Goal: Information Seeking & Learning: Check status

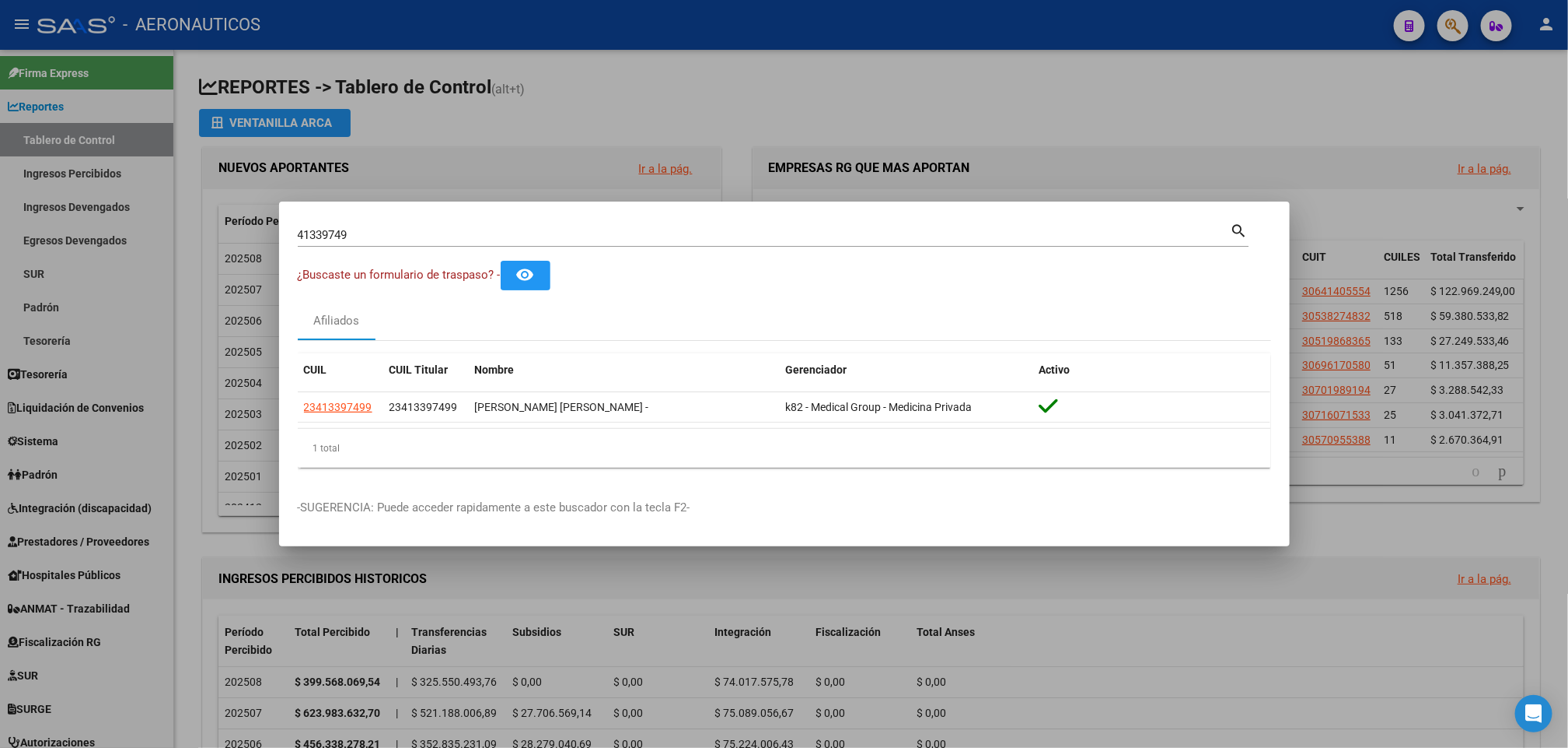
click at [1193, 74] on div at bounding box center [784, 374] width 1568 height 748
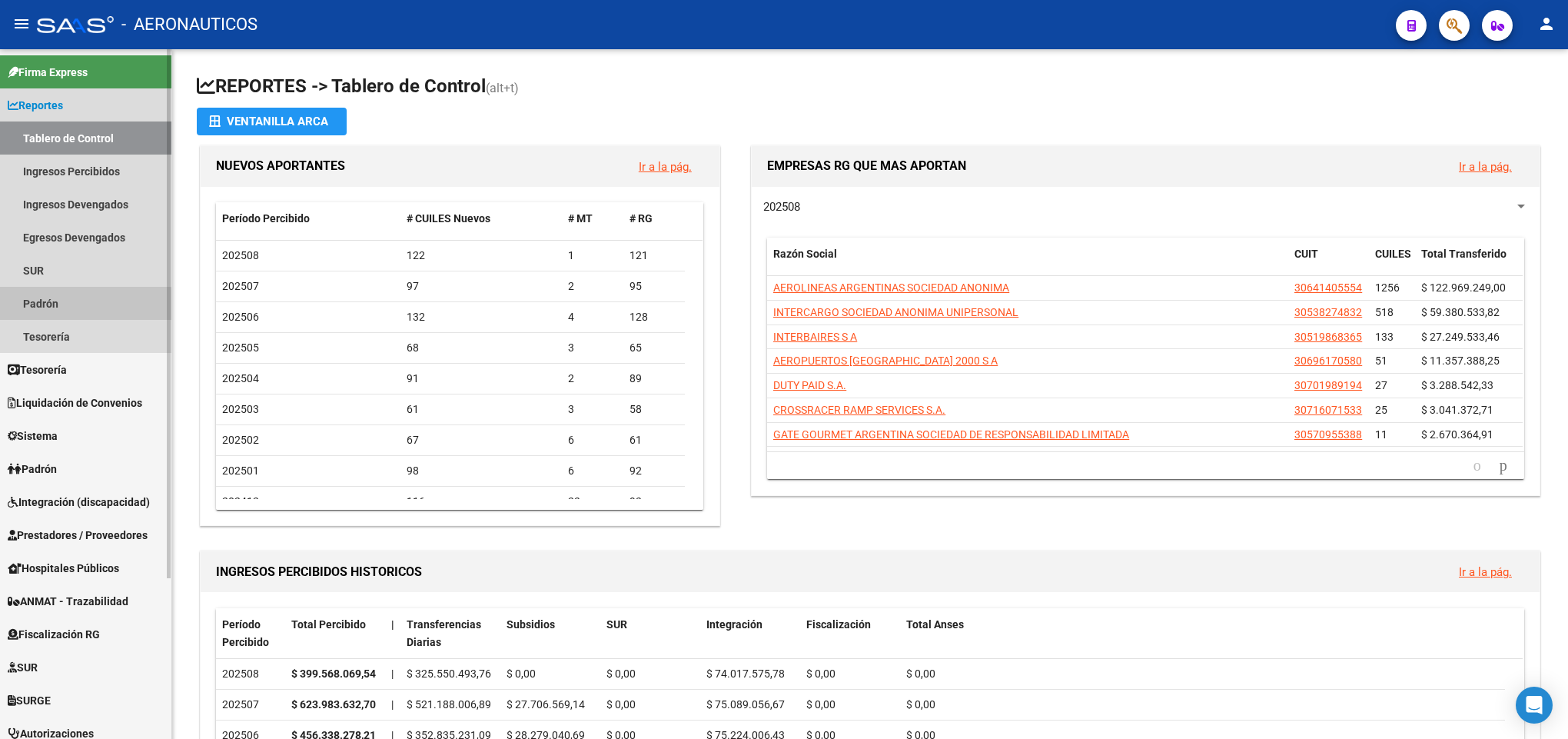
click at [52, 311] on link "Padrón" at bounding box center [86, 303] width 172 height 33
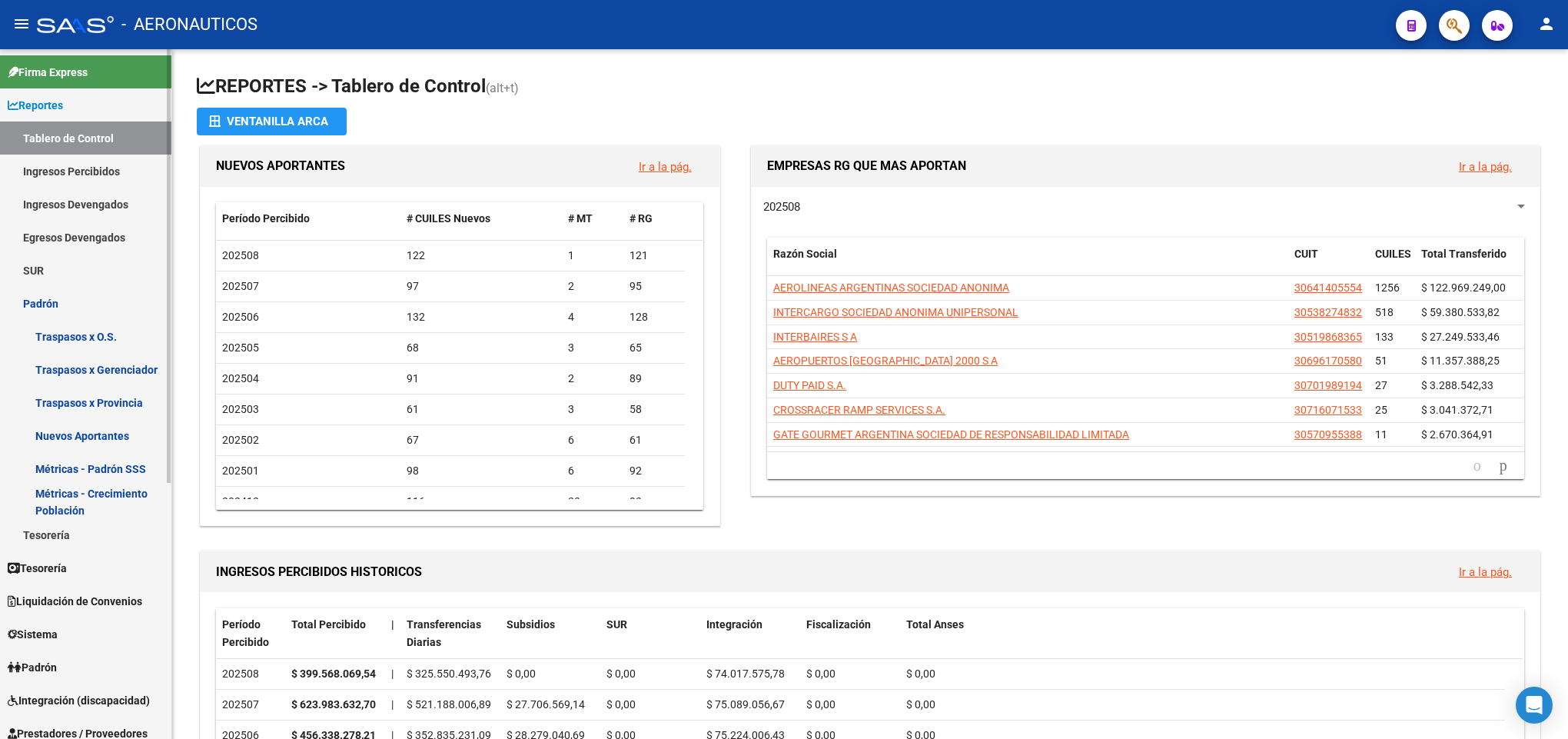
click at [114, 512] on link "Métricas - Crecimiento Población" at bounding box center [86, 501] width 172 height 33
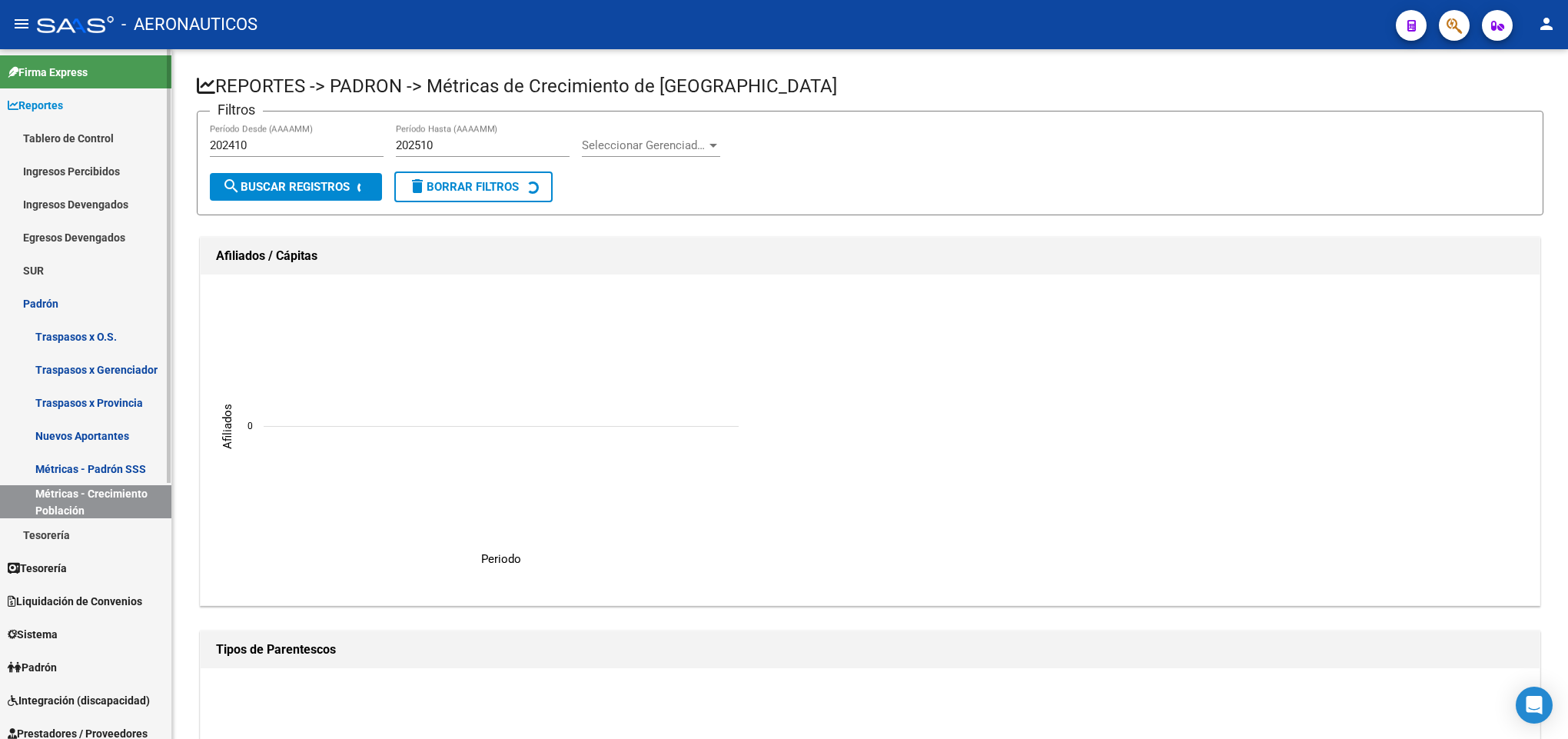
click at [92, 461] on link "Métricas - Padrón SSS" at bounding box center [86, 468] width 172 height 33
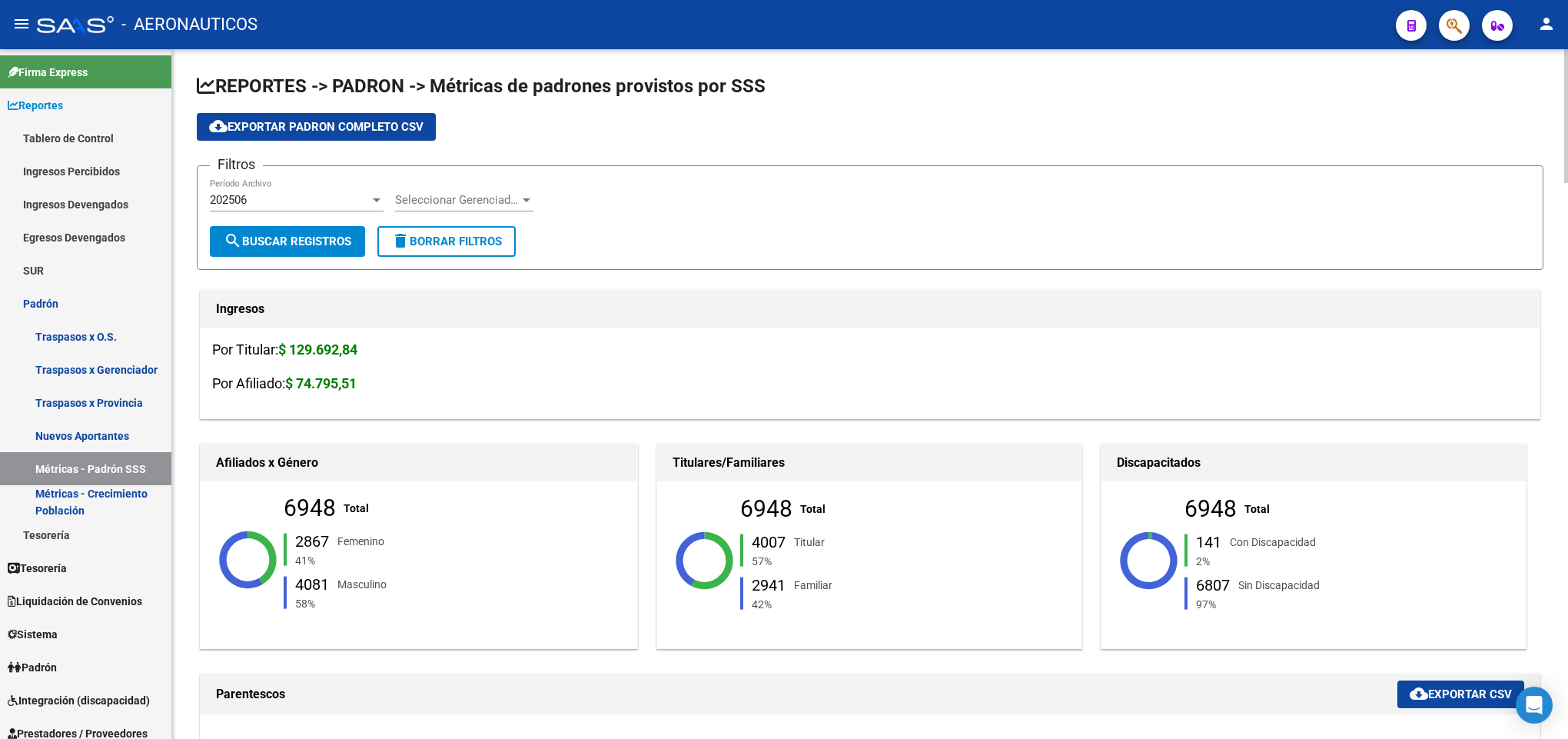
click at [488, 204] on span "Seleccionar Gerenciador" at bounding box center [457, 200] width 125 height 14
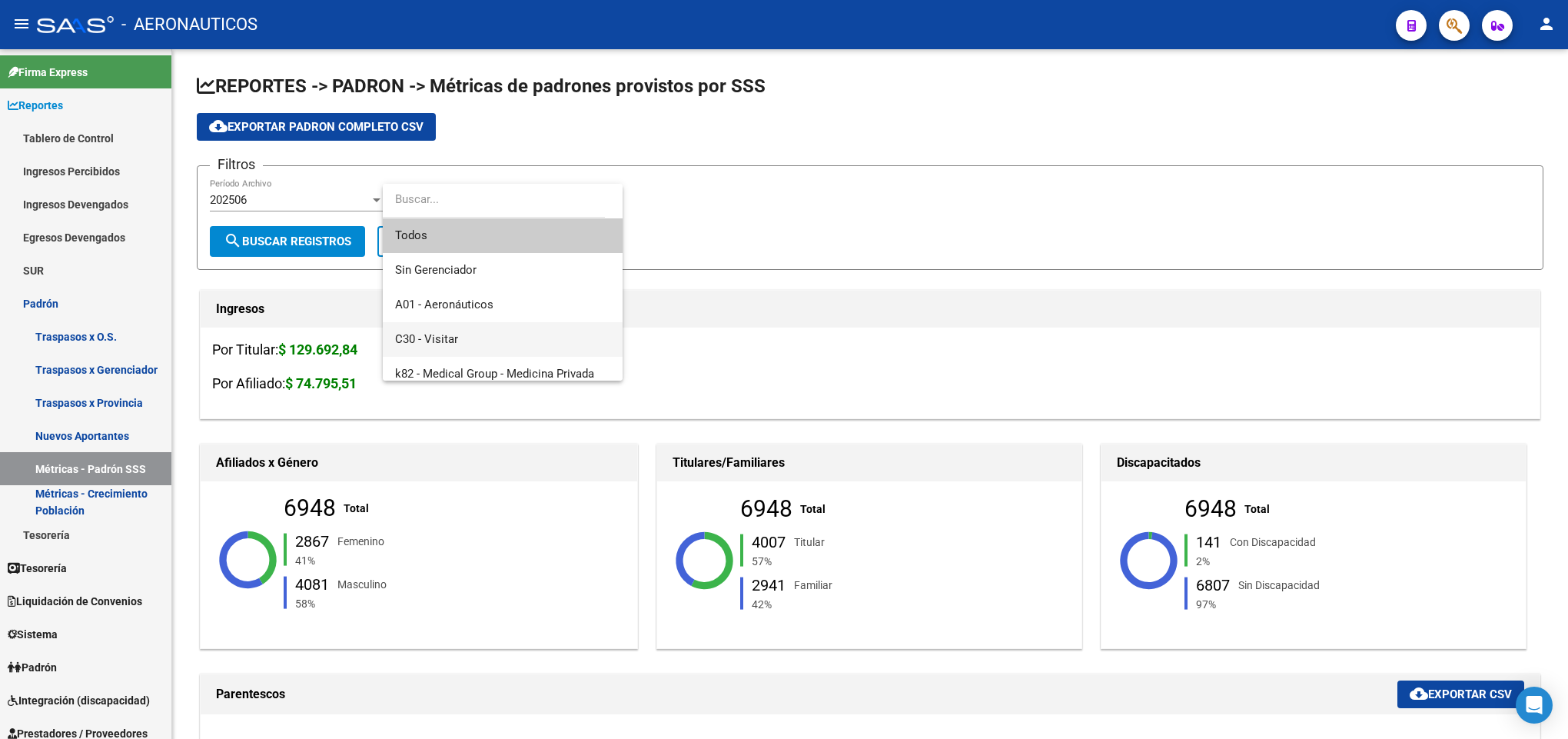
click at [478, 339] on span "C30 - Visitar" at bounding box center [503, 339] width 215 height 35
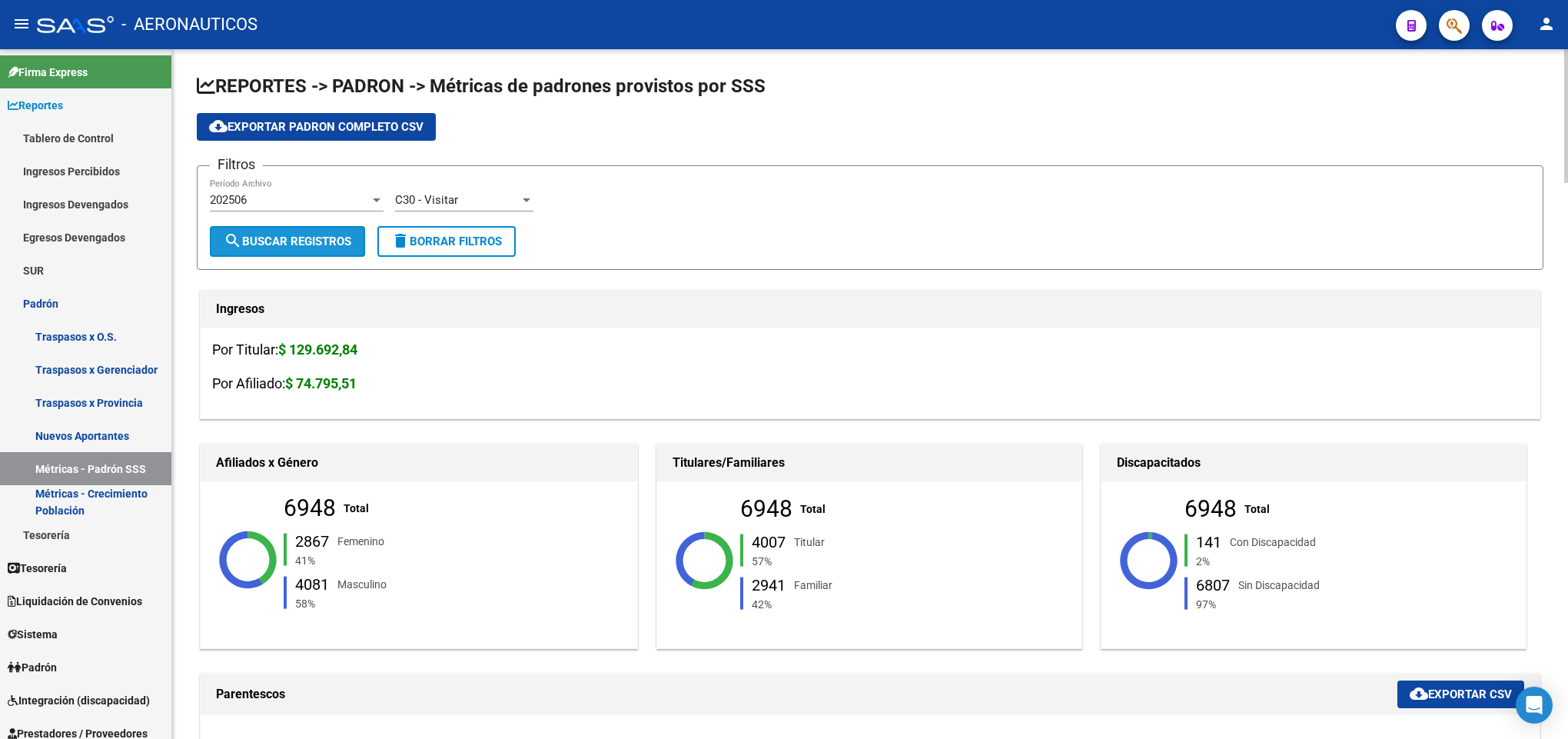
click at [317, 236] on span "search Buscar Registros" at bounding box center [287, 241] width 128 height 14
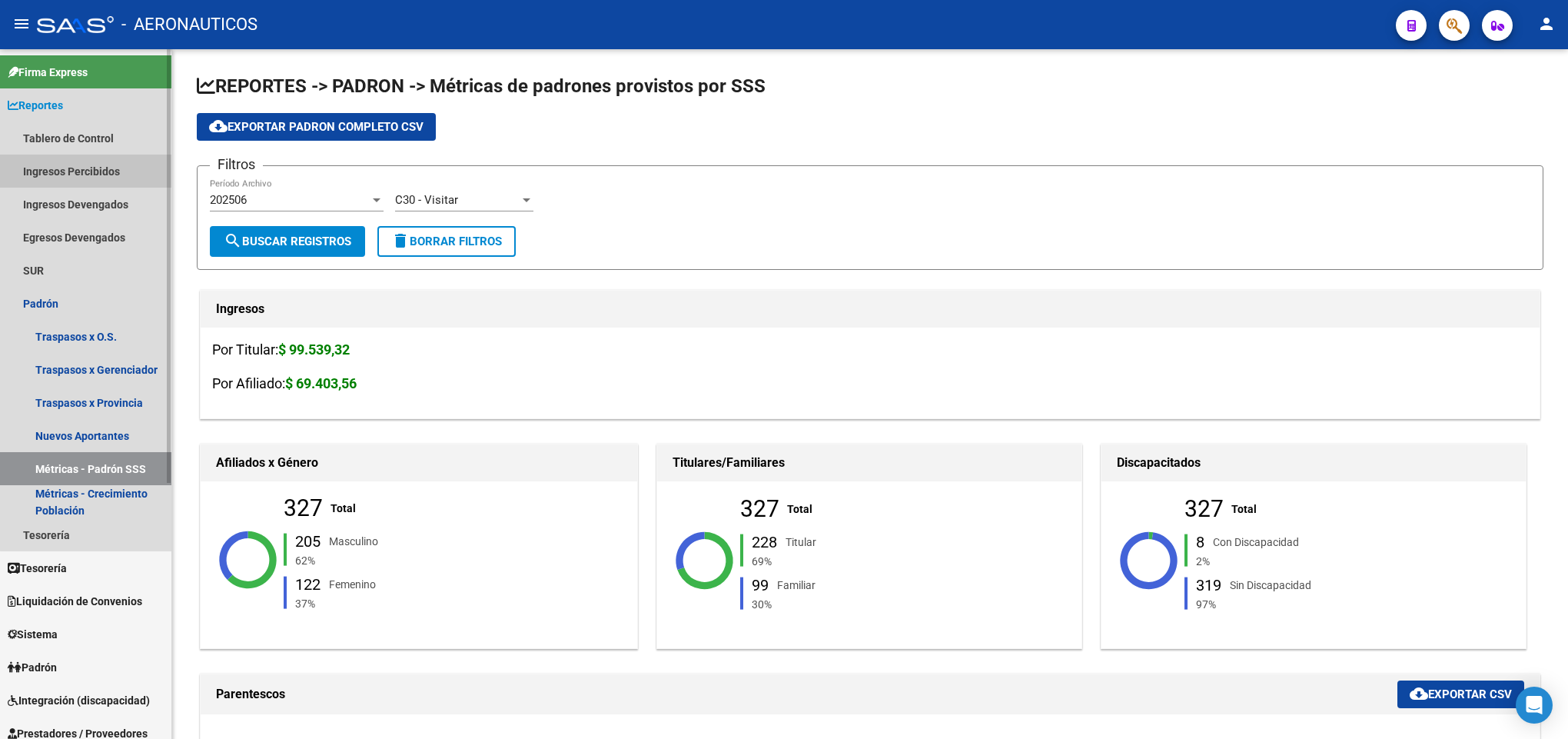
click at [94, 177] on link "Ingresos Percibidos" at bounding box center [86, 171] width 172 height 33
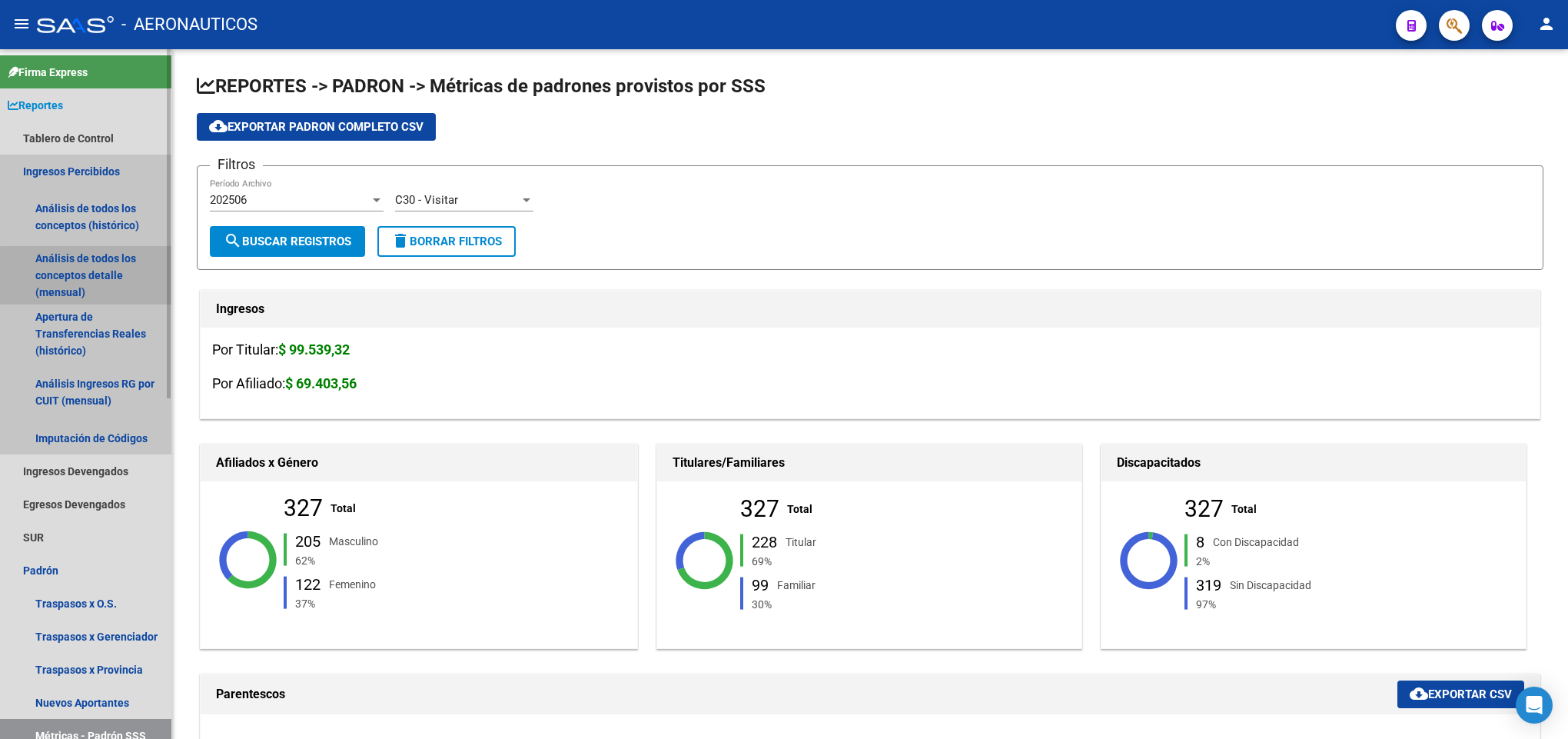
click at [118, 278] on link "Análisis de todos los conceptos detalle (mensual)" at bounding box center [86, 275] width 172 height 58
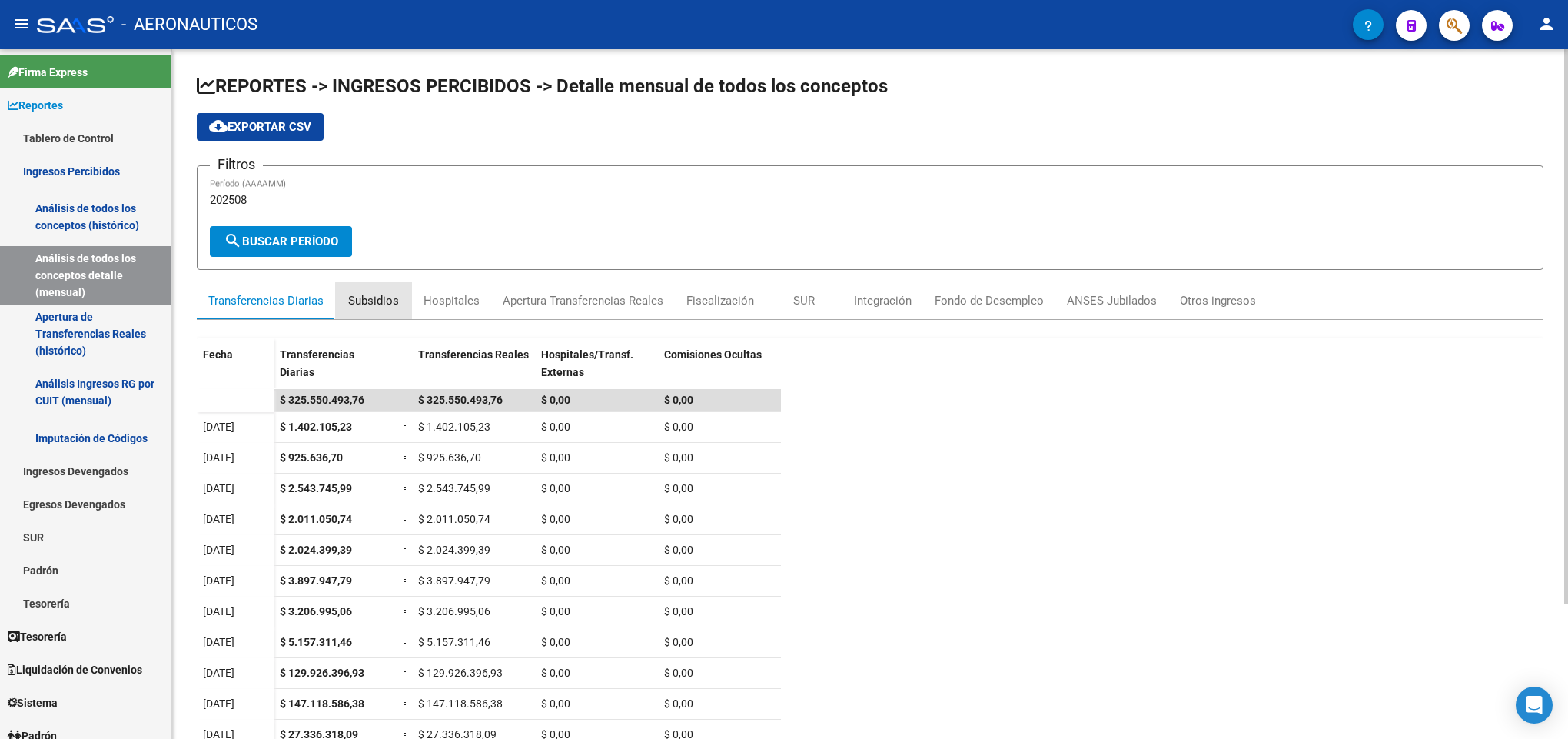
click at [381, 305] on div "Subsidios" at bounding box center [374, 300] width 51 height 17
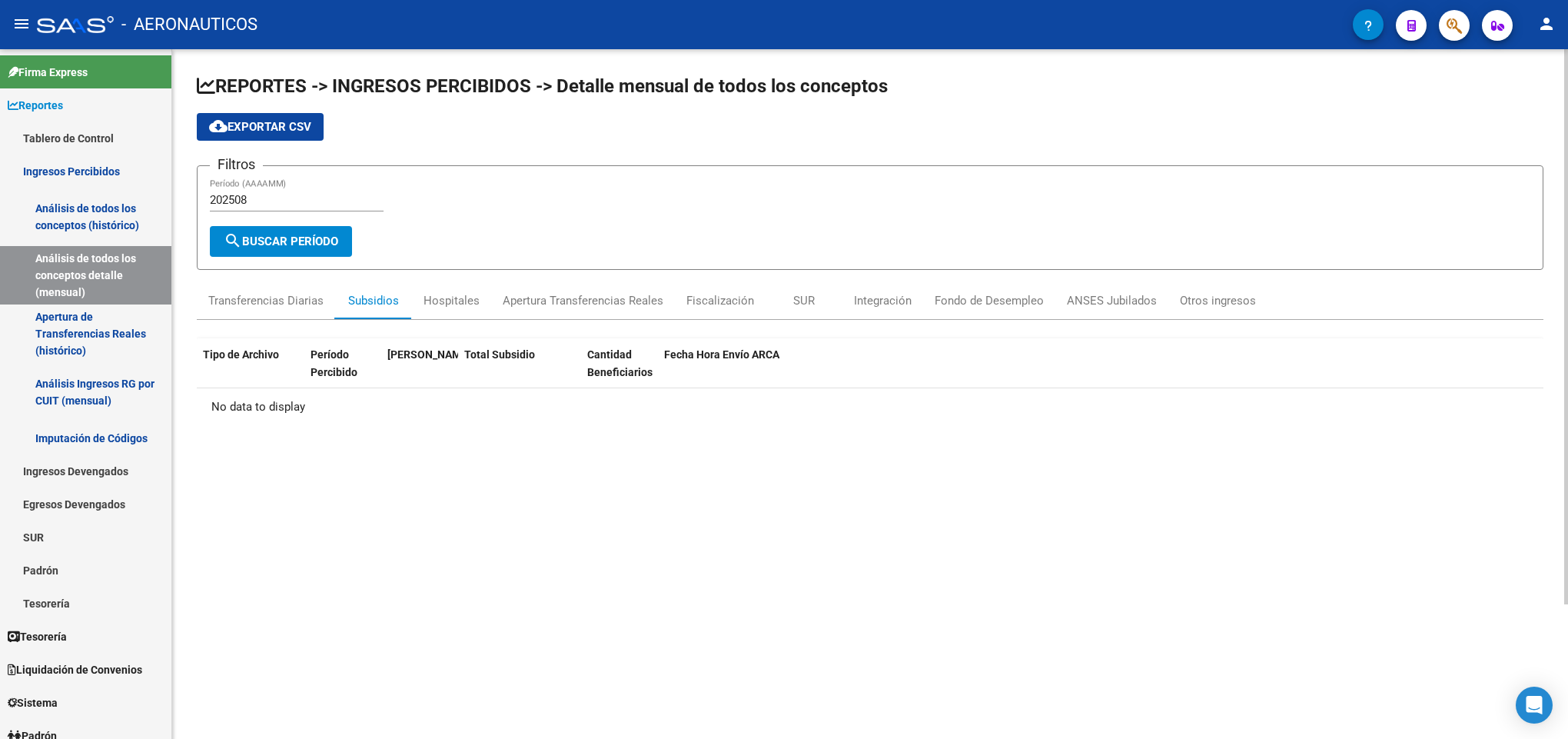
click at [321, 203] on input "202508" at bounding box center [296, 200] width 173 height 14
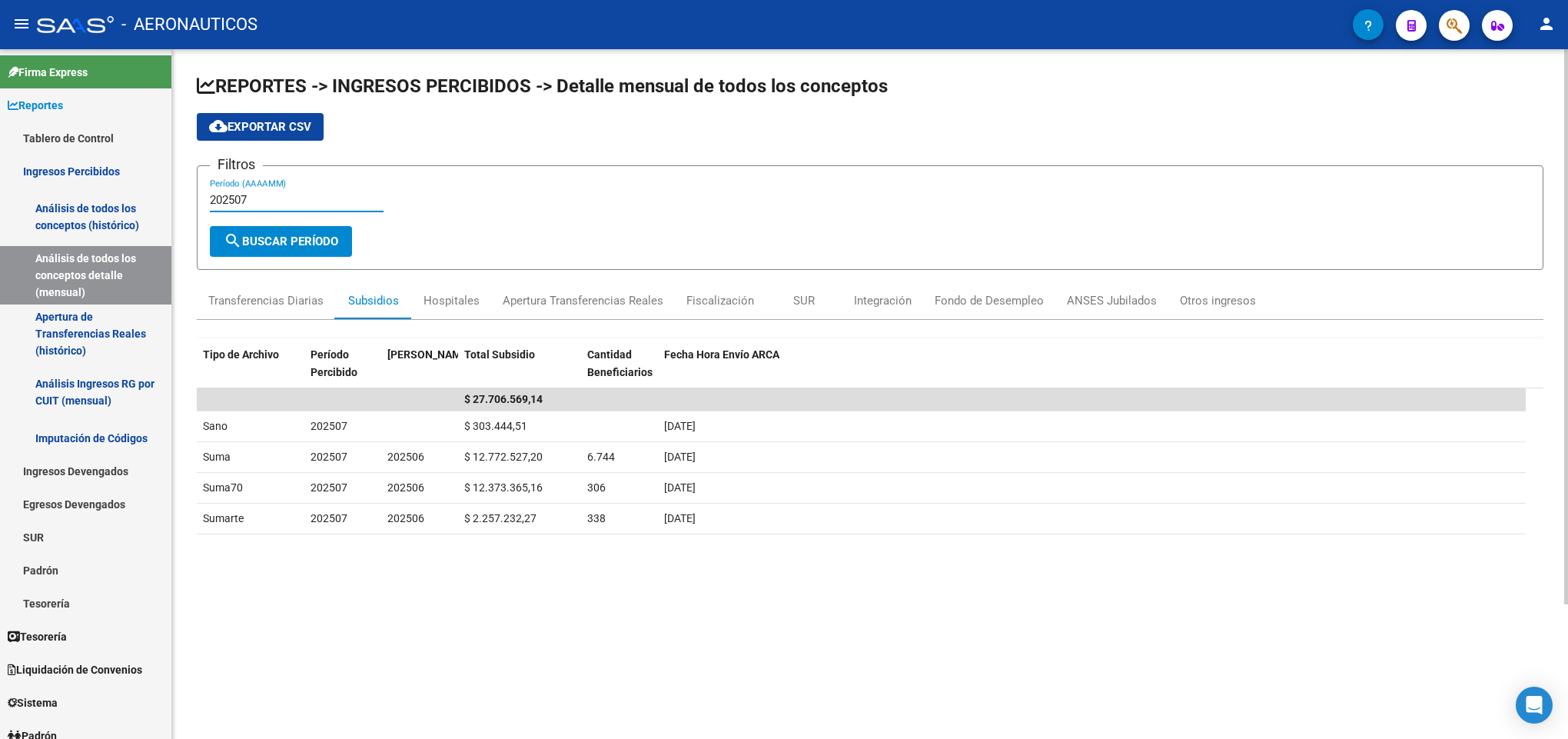
type input "202507"
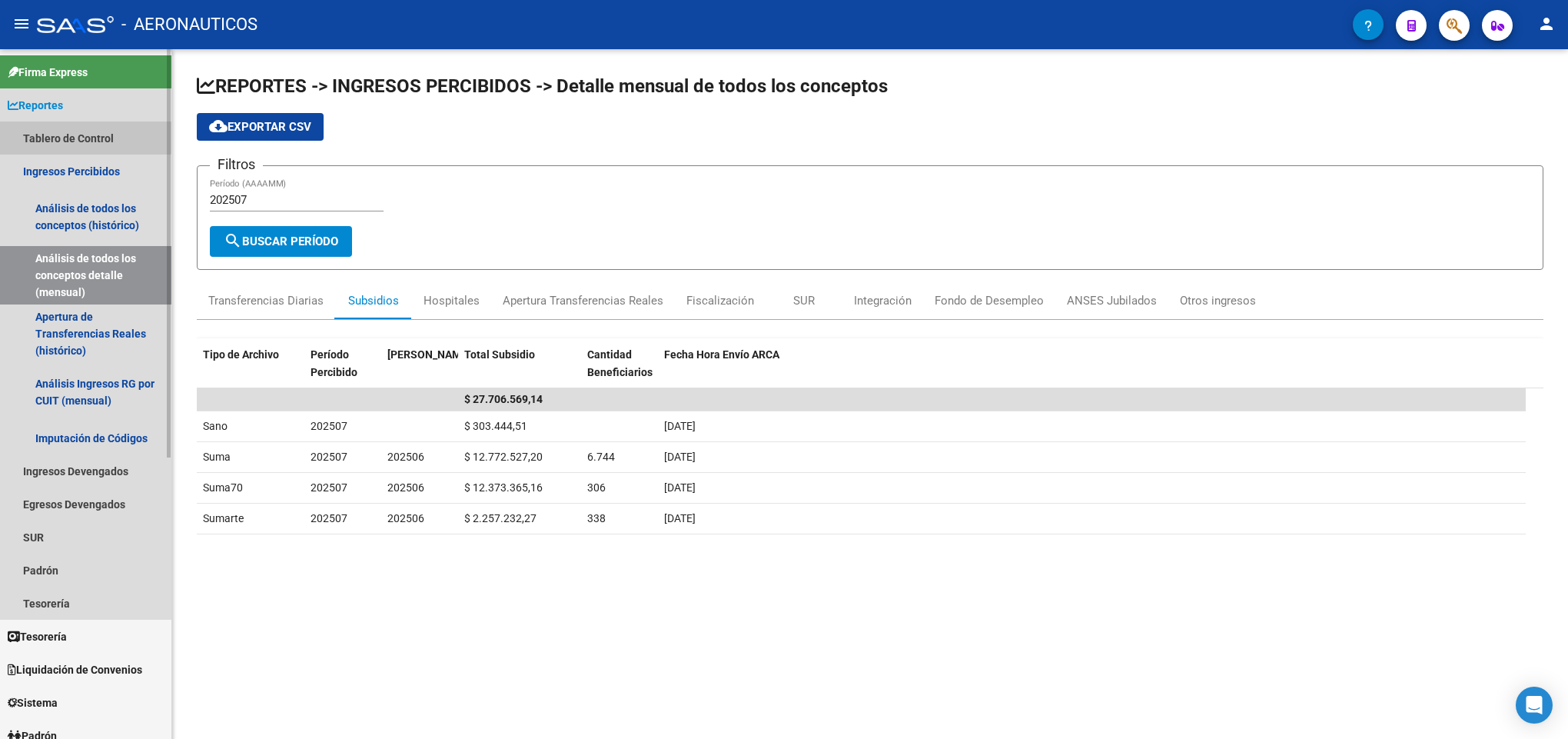
click at [57, 135] on link "Tablero de Control" at bounding box center [86, 138] width 172 height 33
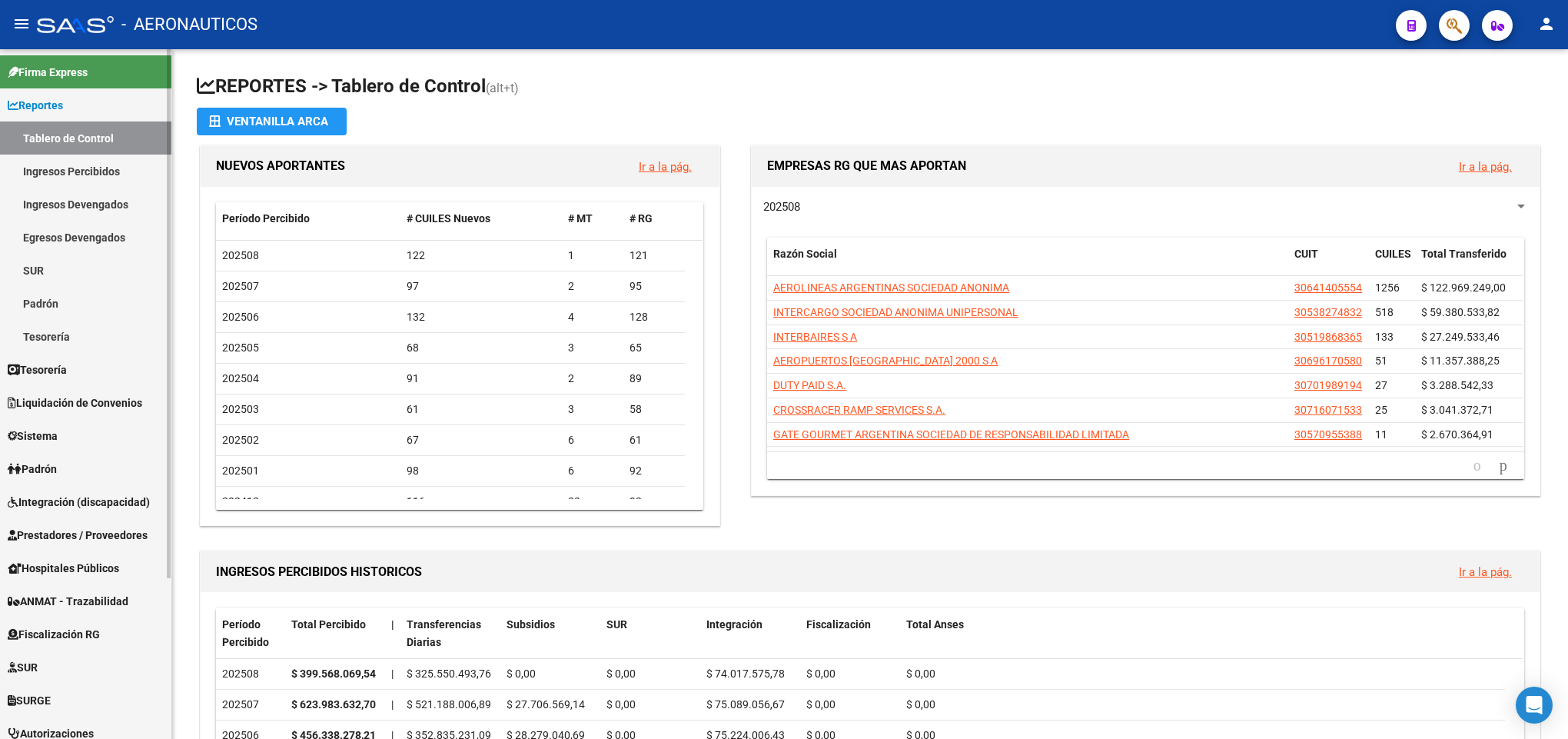
click at [88, 293] on link "Padrón" at bounding box center [86, 303] width 172 height 33
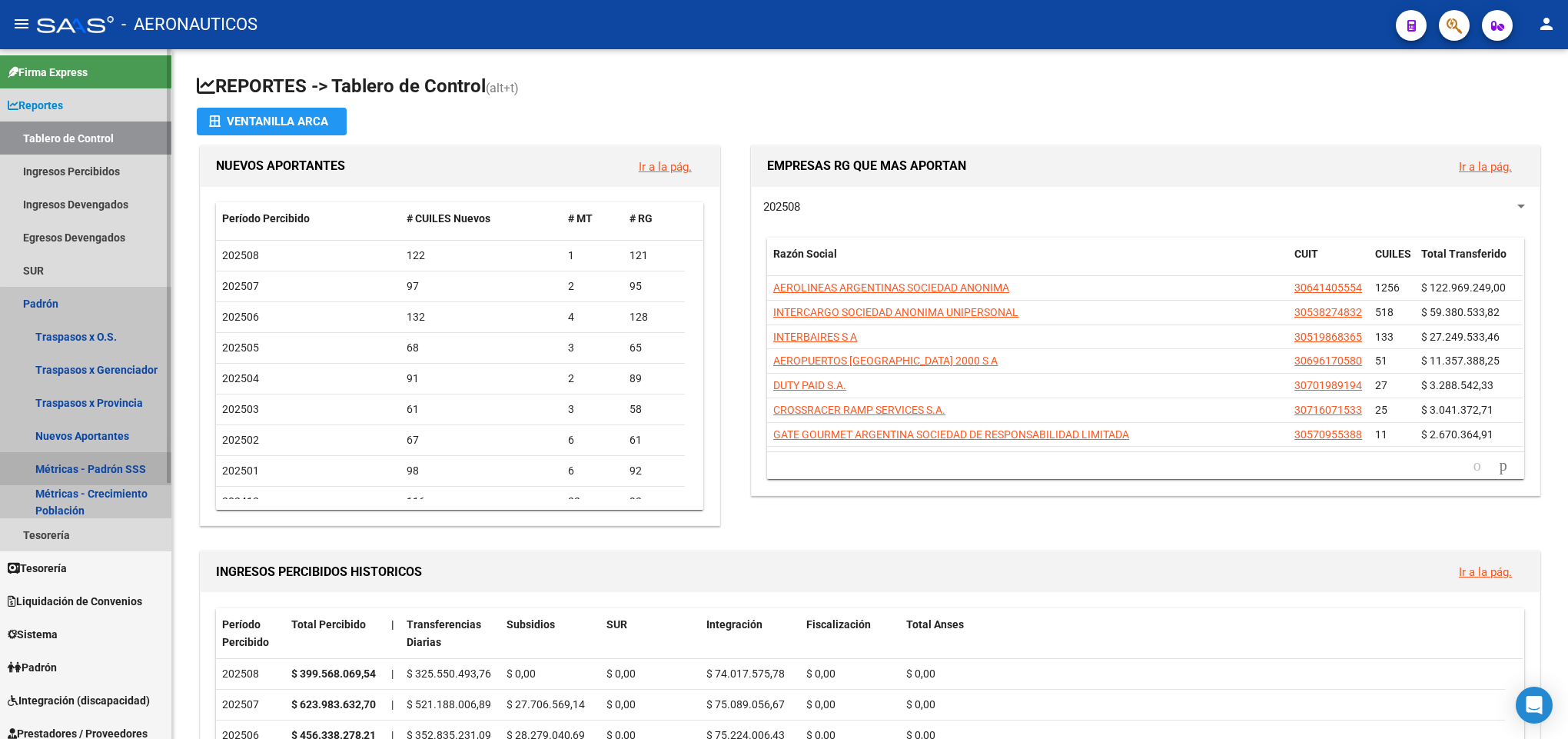
click at [129, 457] on link "Métricas - Padrón SSS" at bounding box center [86, 468] width 172 height 33
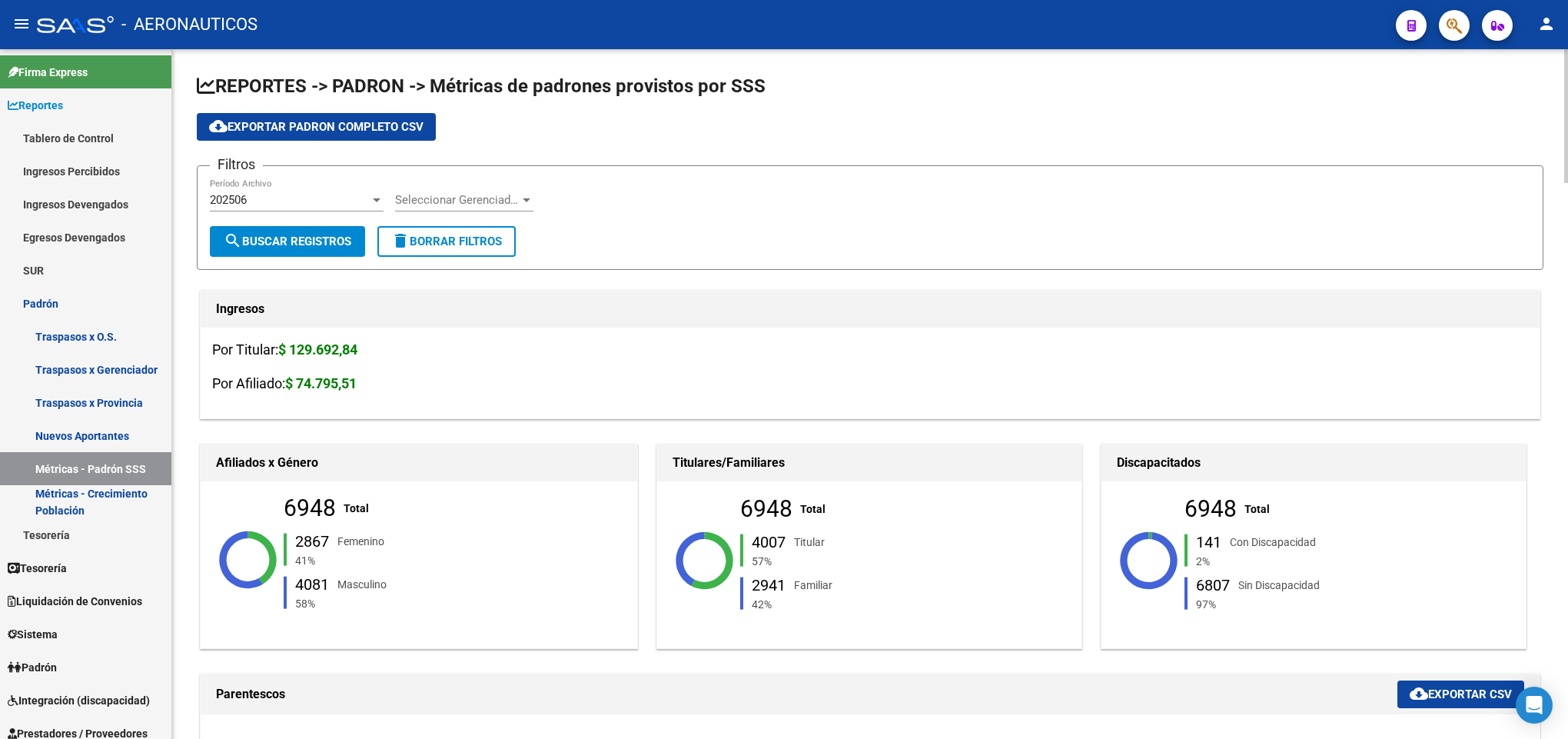
click at [481, 200] on span "Seleccionar Gerenciador" at bounding box center [457, 200] width 125 height 14
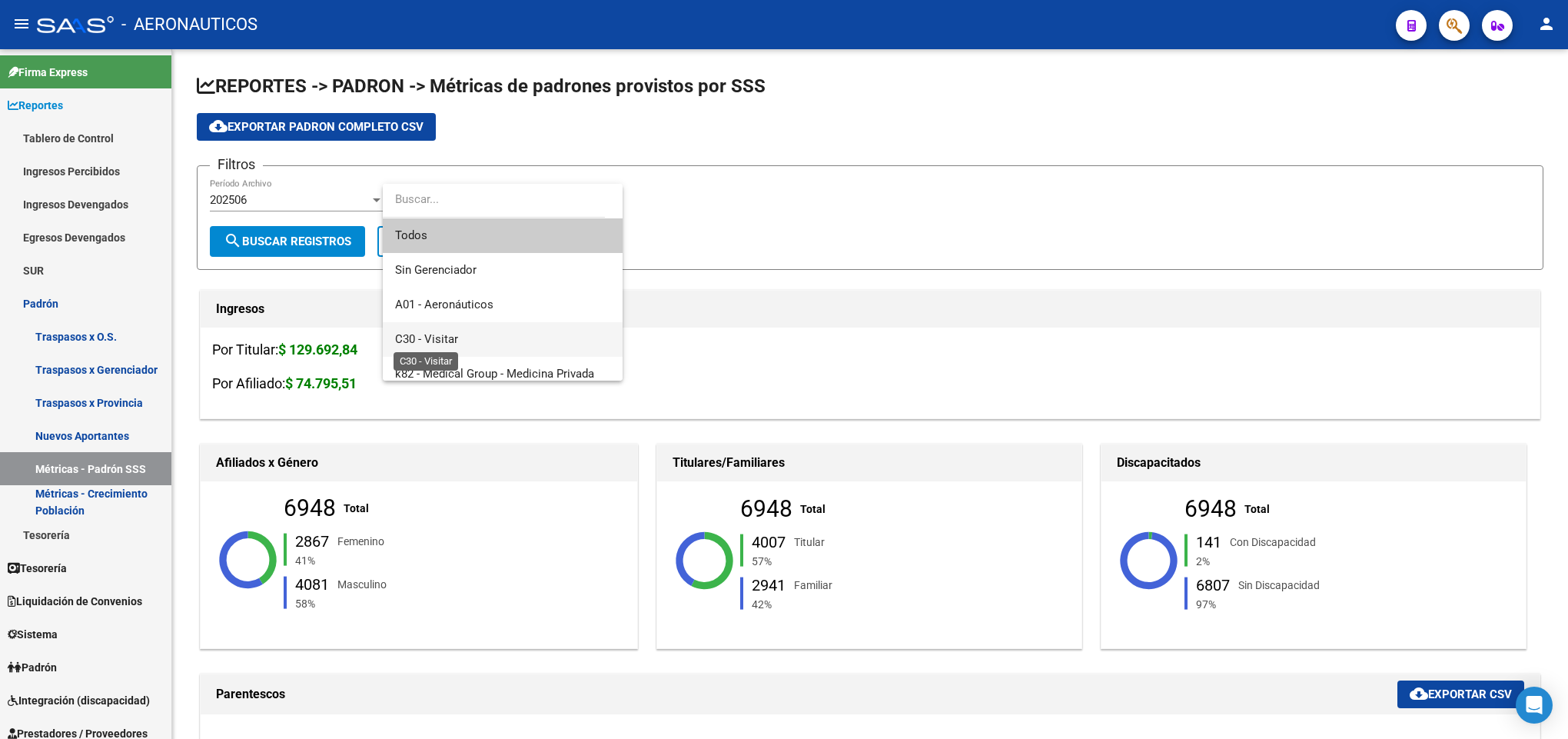
click at [446, 334] on span "C30 - Visitar" at bounding box center [426, 339] width 63 height 14
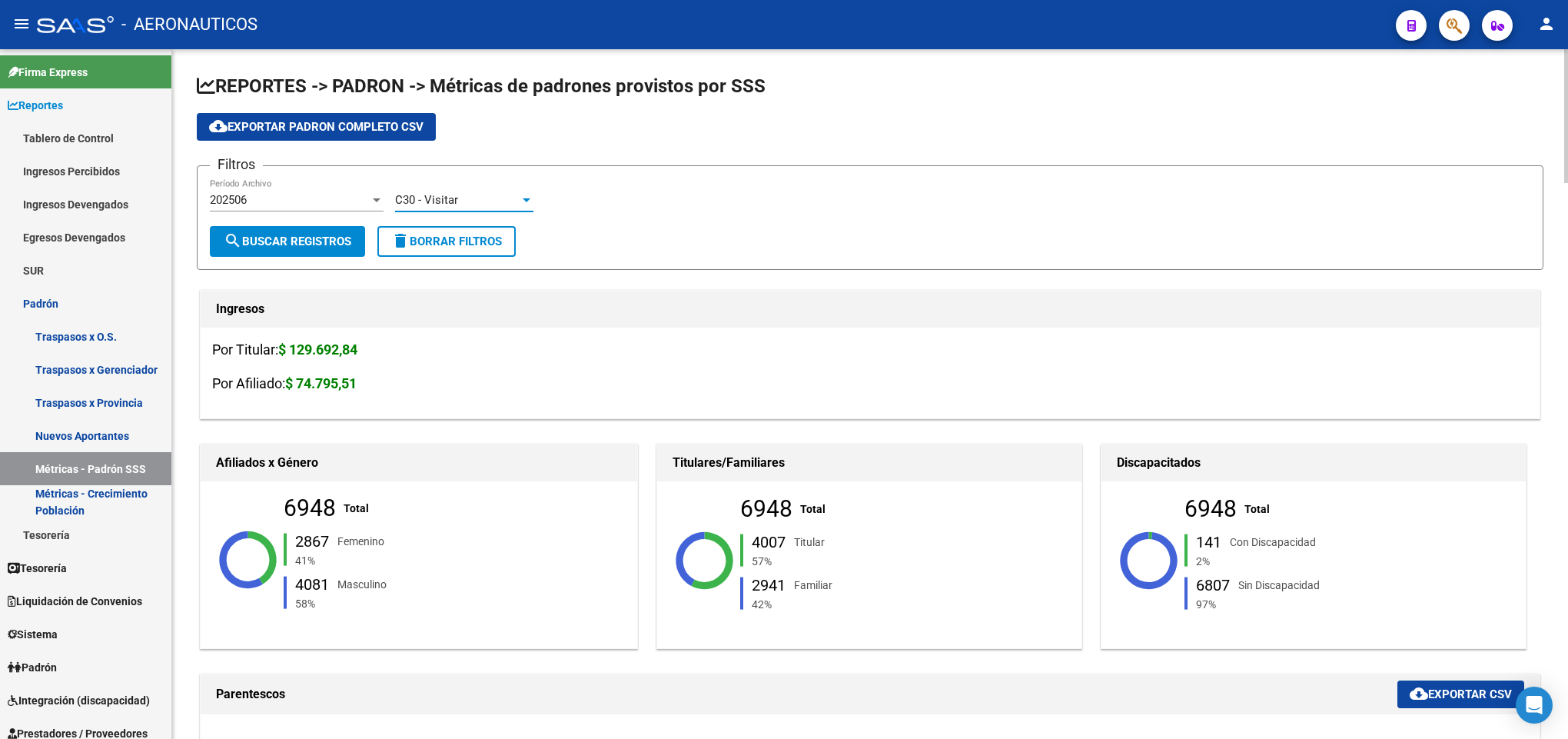
click at [282, 245] on span "search Buscar Registros" at bounding box center [287, 241] width 128 height 14
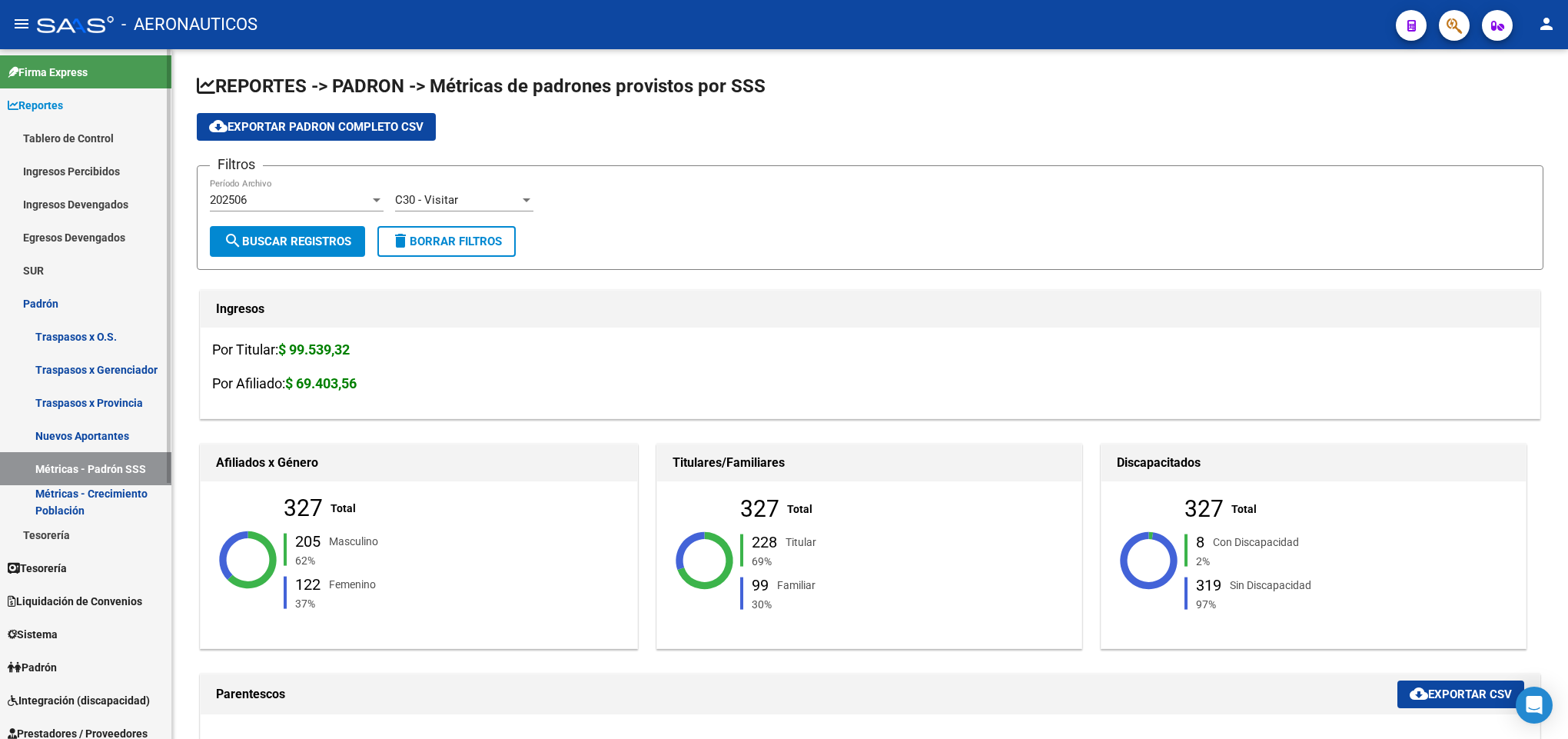
click at [88, 204] on link "Ingresos Devengados" at bounding box center [86, 204] width 172 height 33
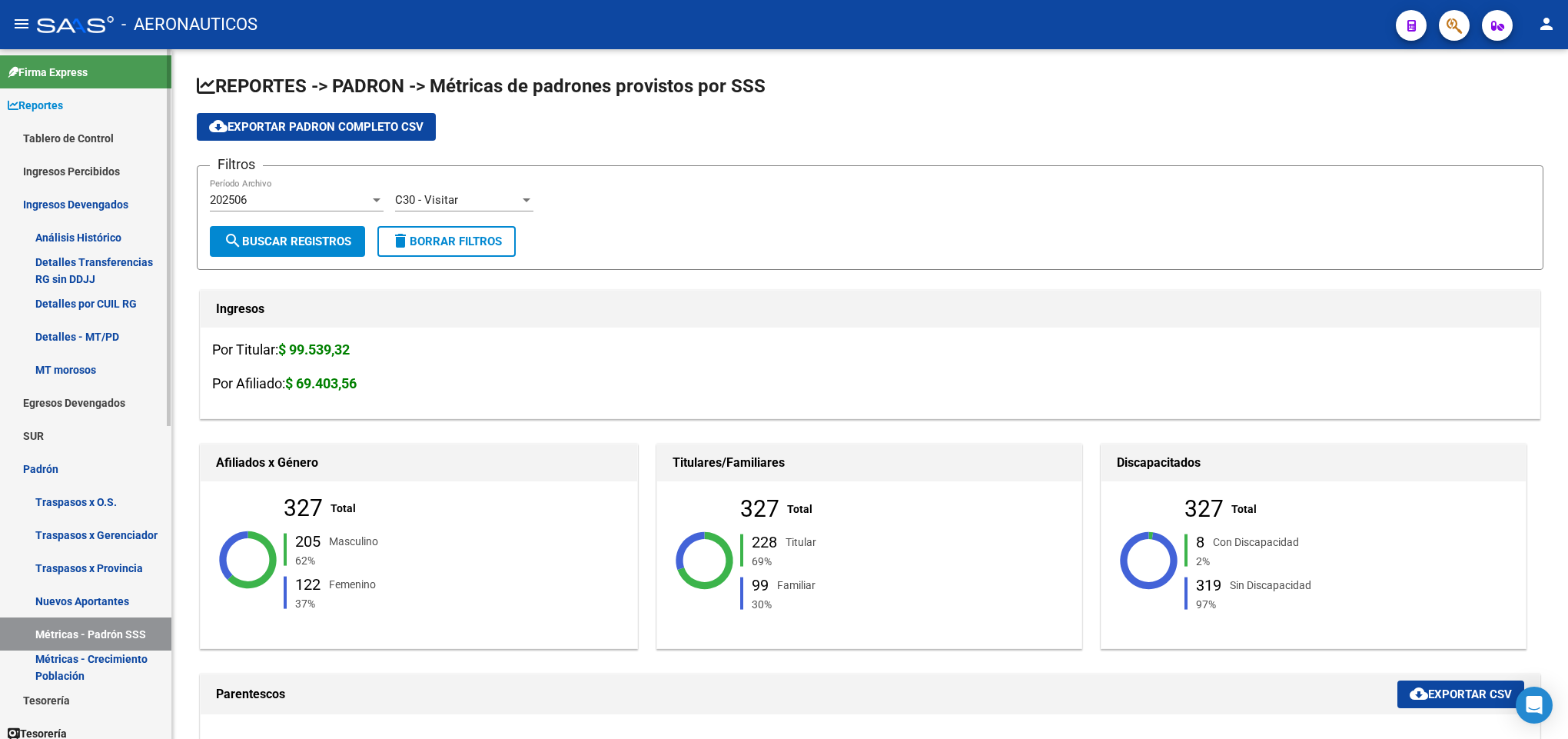
click at [74, 235] on link "Análisis Histórico" at bounding box center [86, 237] width 172 height 33
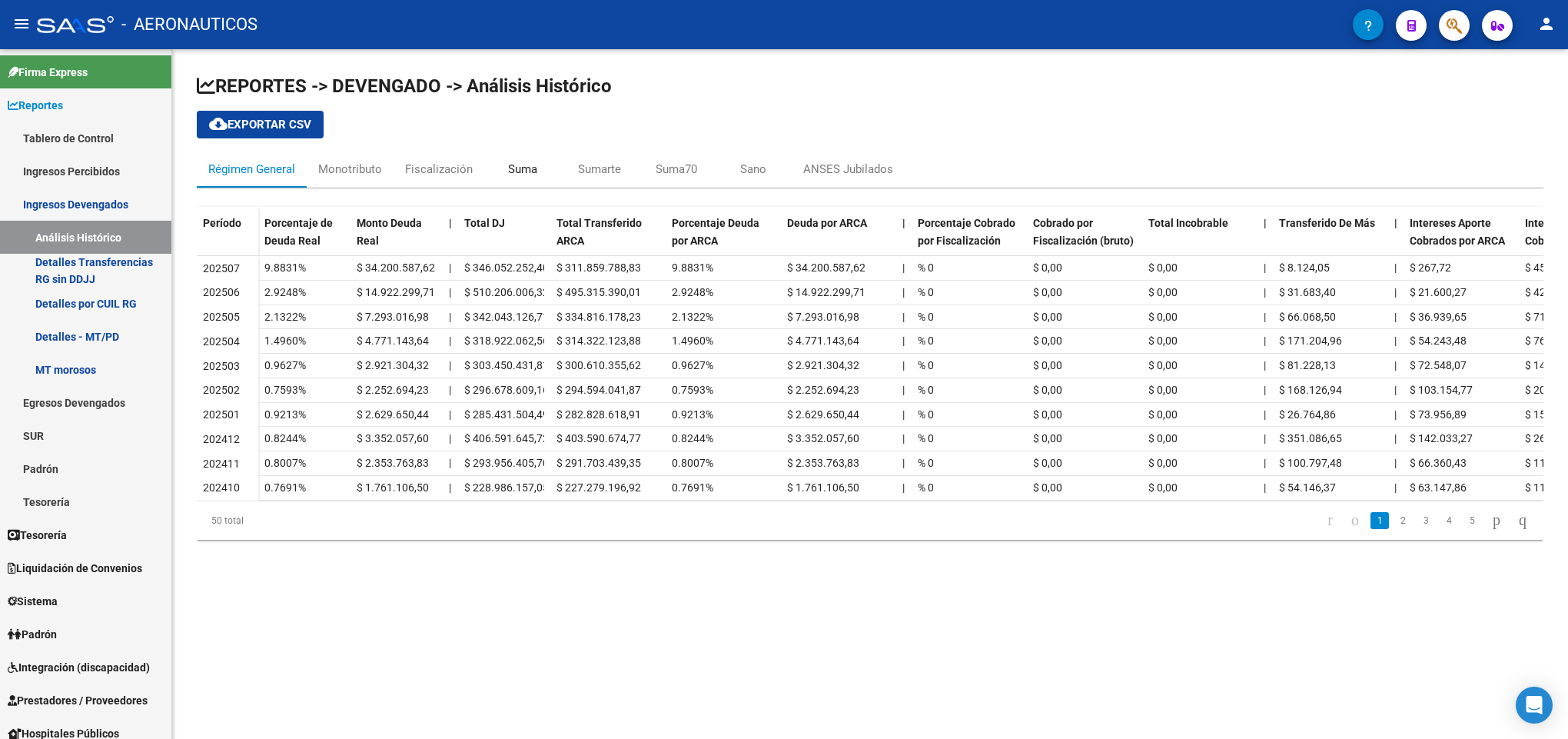
click at [505, 164] on div "Suma" at bounding box center [522, 169] width 77 height 37
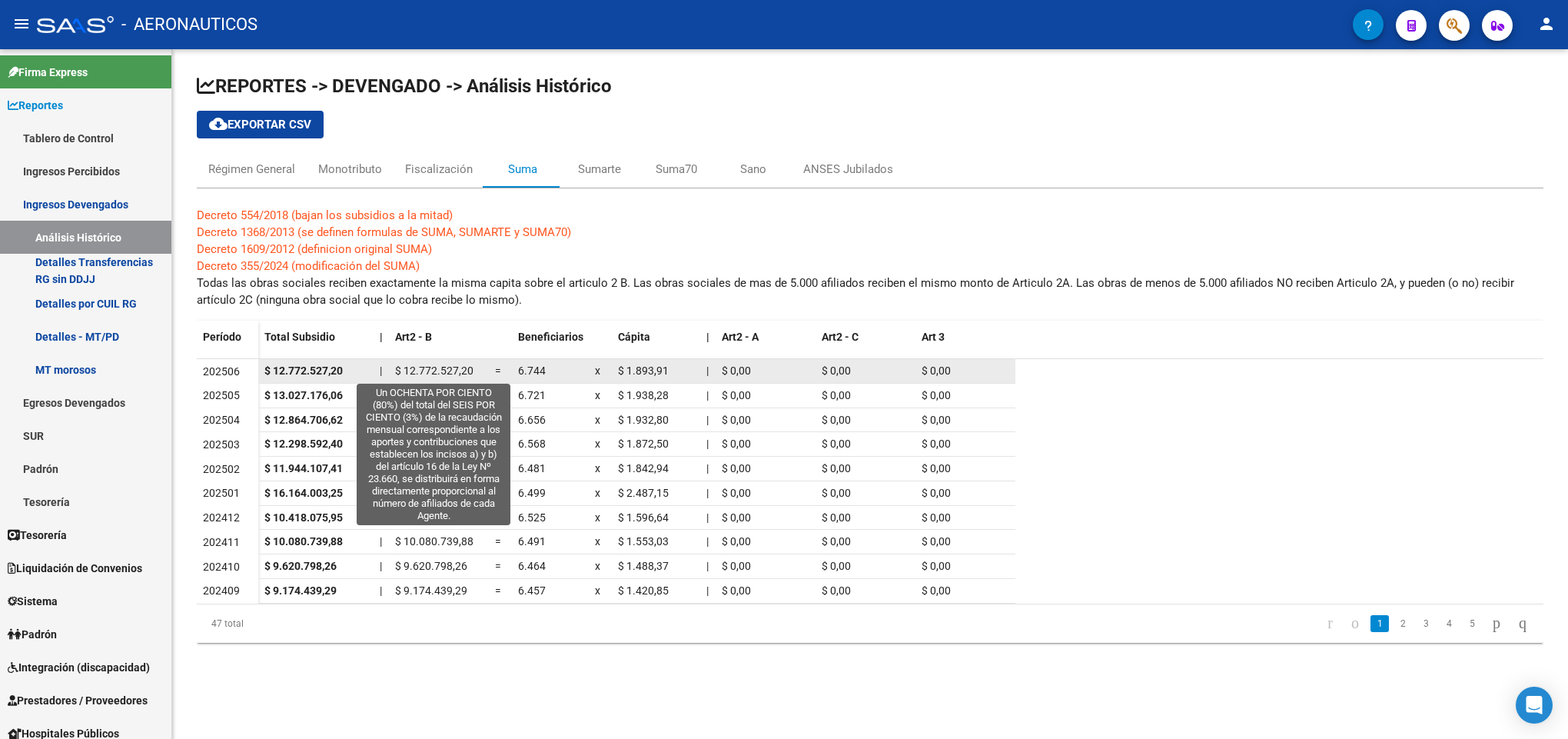
click at [406, 371] on span "$ 12.772.527,20" at bounding box center [434, 371] width 78 height 12
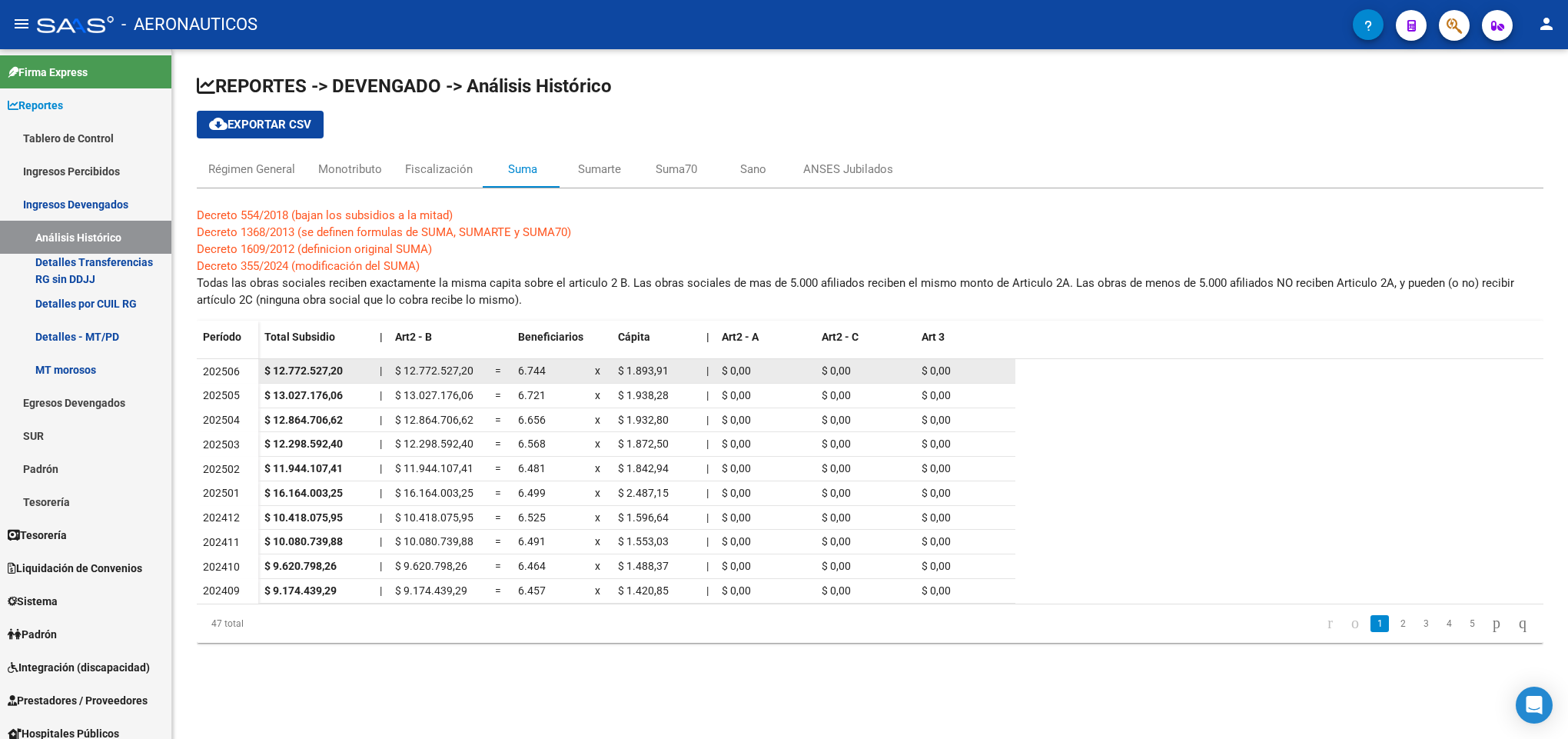
click at [406, 371] on span "$ 12.772.527,20" at bounding box center [434, 371] width 78 height 12
copy span "12.772.527,20"
